Goal: Book appointment/travel/reservation

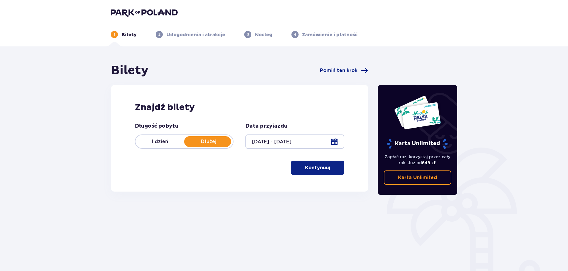
click at [330, 167] on span "button" at bounding box center [331, 167] width 7 height 7
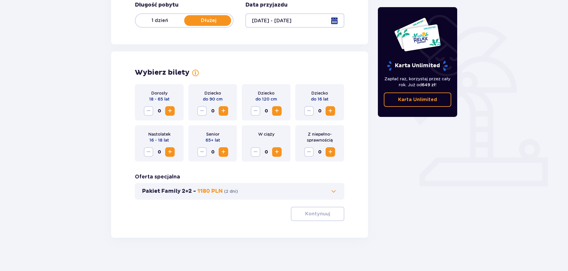
scroll to position [123, 0]
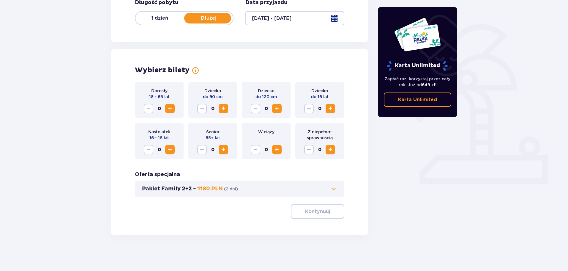
click at [168, 113] on button "Increase" at bounding box center [170, 109] width 10 height 10
click at [330, 108] on span "Increase" at bounding box center [330, 108] width 7 height 7
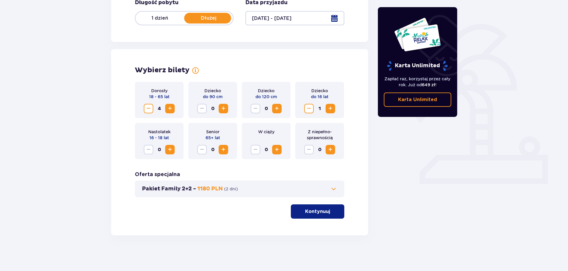
click at [330, 108] on span "Increase" at bounding box center [330, 108] width 7 height 7
click at [173, 149] on span "Increase" at bounding box center [169, 149] width 7 height 7
